Goal: Information Seeking & Learning: Learn about a topic

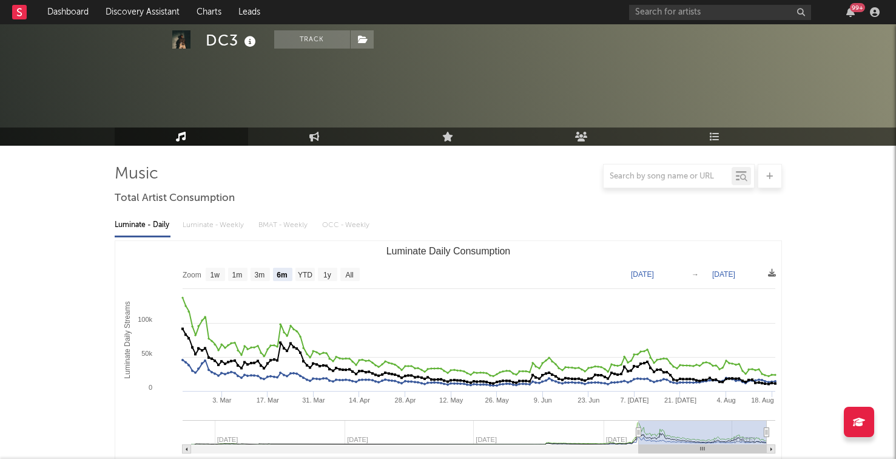
select select "6m"
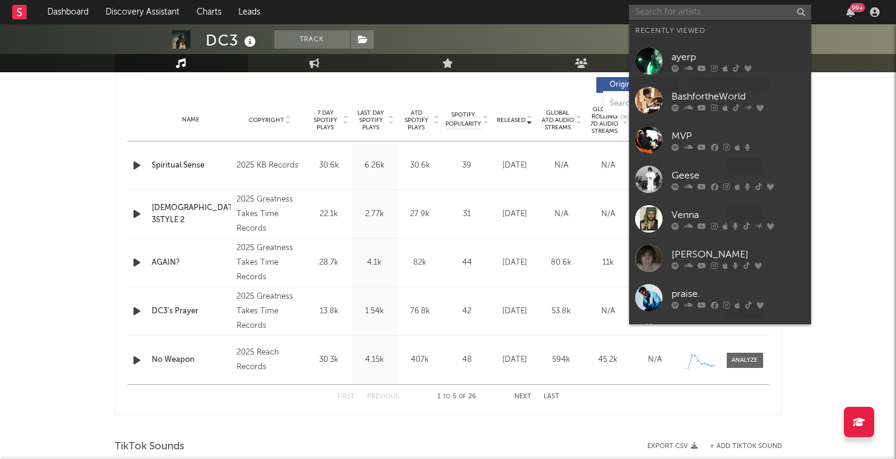
click at [661, 12] on input "text" at bounding box center [720, 12] width 182 height 15
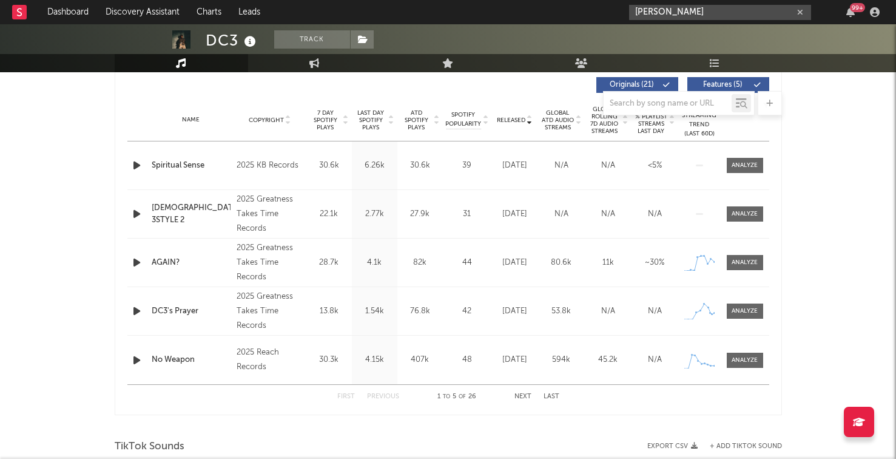
click at [706, 12] on input "[PERSON_NAME]" at bounding box center [720, 12] width 182 height 15
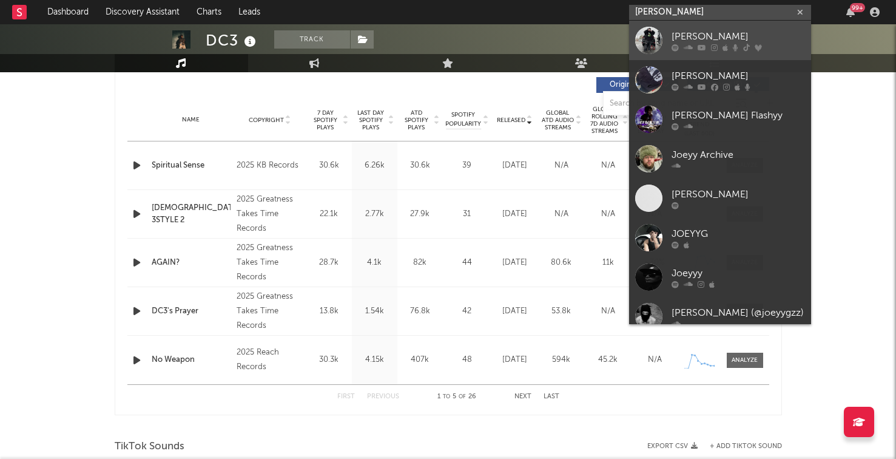
type input "[PERSON_NAME]"
click at [689, 44] on icon at bounding box center [688, 47] width 9 height 7
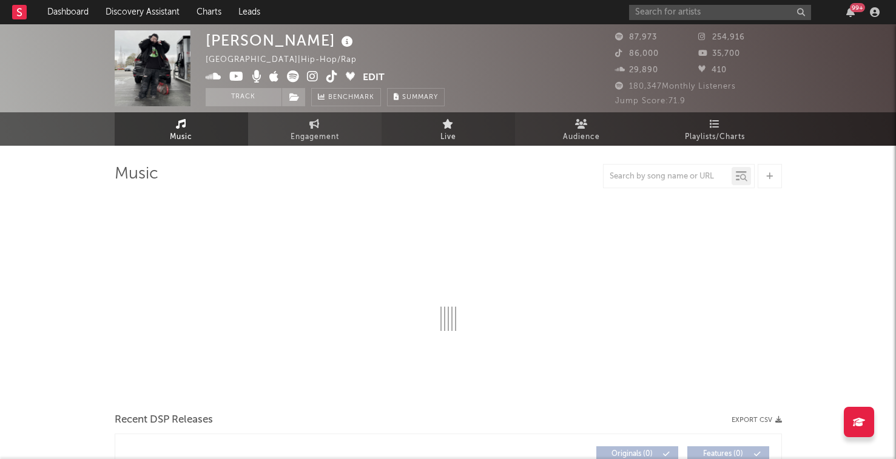
select select "6m"
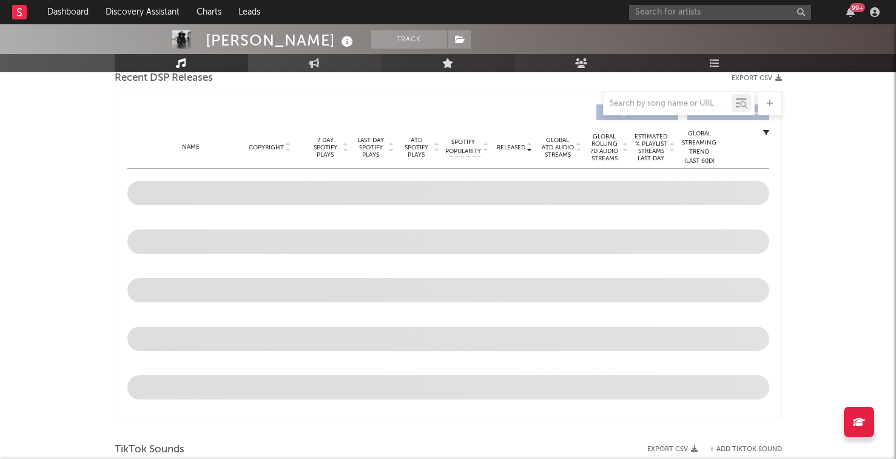
scroll to position [441, 0]
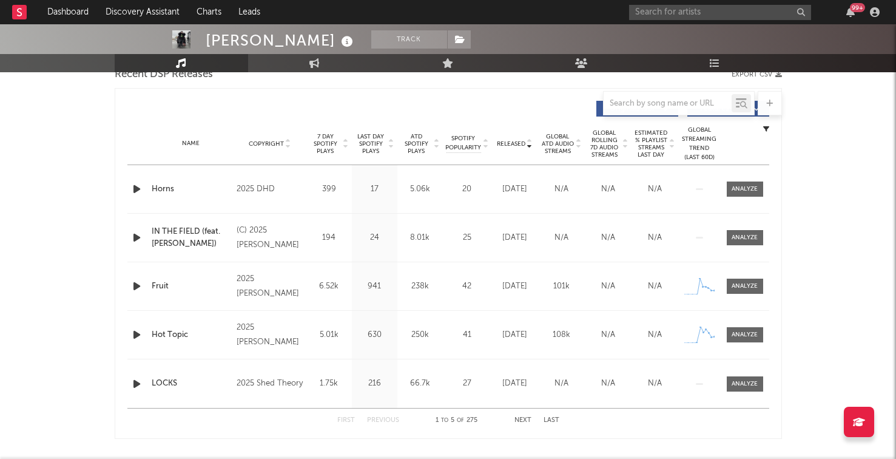
click at [526, 421] on button "Next" at bounding box center [522, 420] width 17 height 7
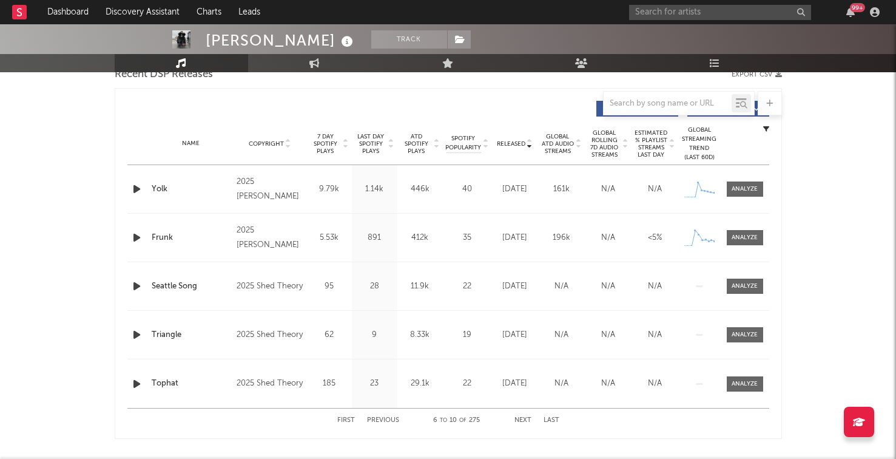
click at [526, 421] on button "Next" at bounding box center [522, 420] width 17 height 7
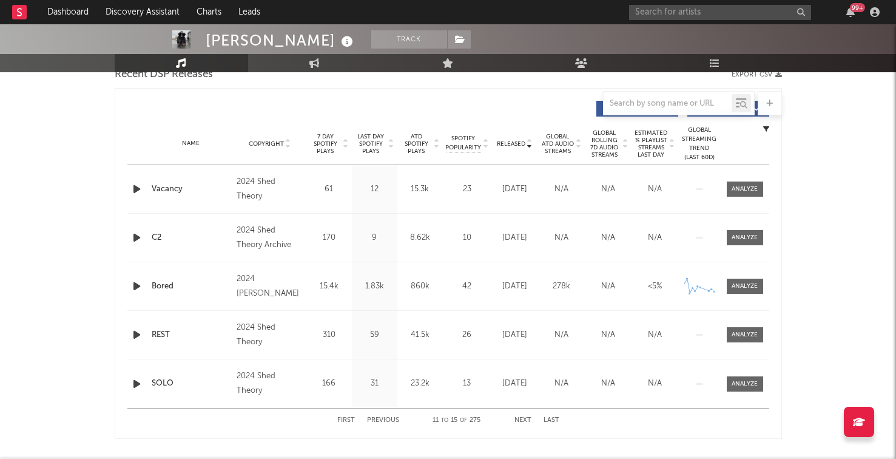
click at [526, 421] on button "Next" at bounding box center [522, 420] width 17 height 7
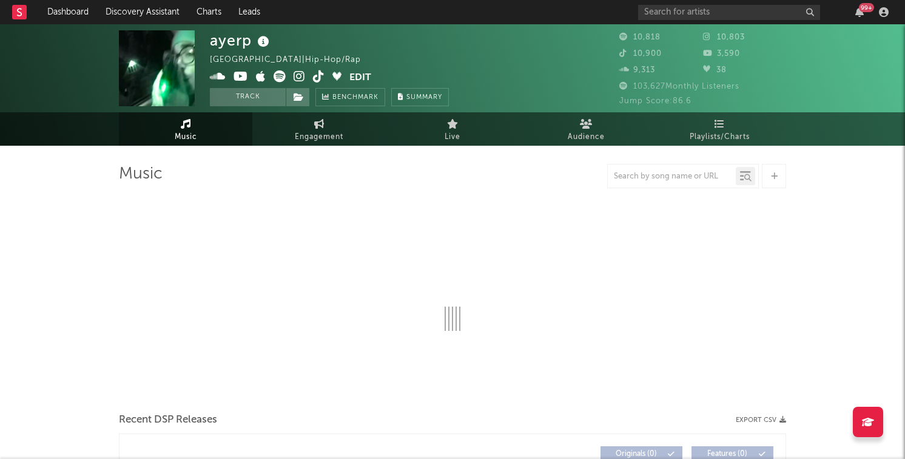
select select "6m"
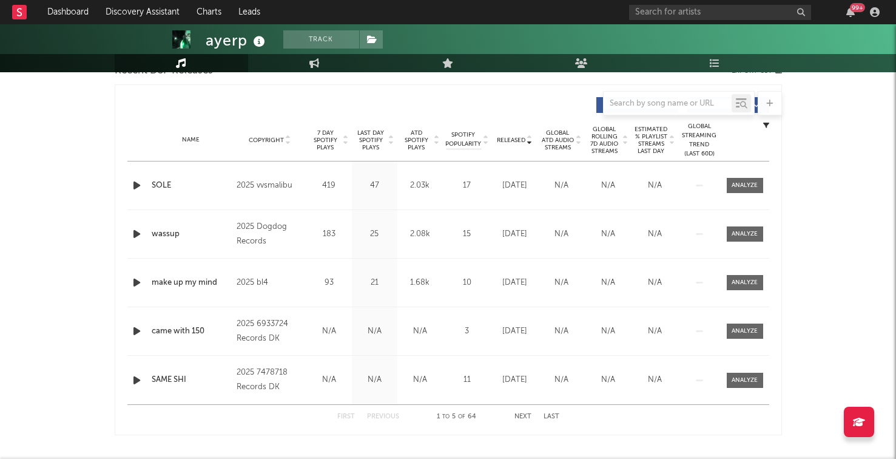
scroll to position [447, 0]
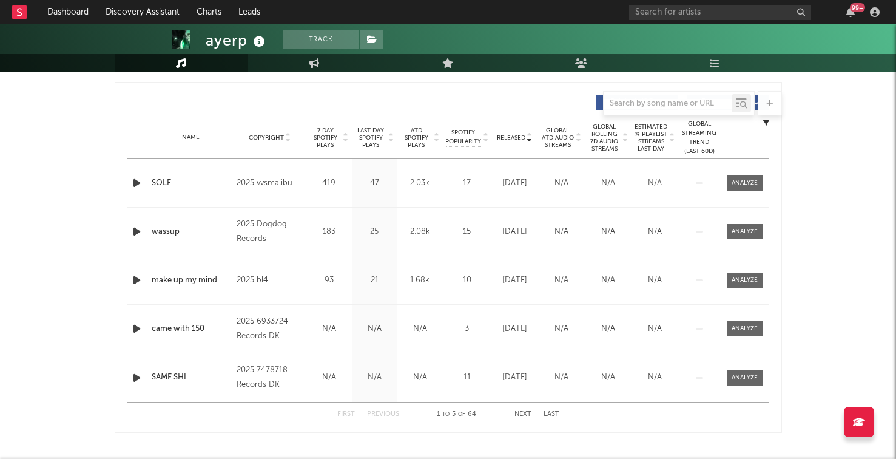
click at [520, 411] on button "Next" at bounding box center [522, 414] width 17 height 7
click at [163, 282] on div "Money Music" at bounding box center [191, 280] width 79 height 12
click at [164, 284] on div "Money Music" at bounding box center [191, 280] width 79 height 12
